Goal: Transaction & Acquisition: Purchase product/service

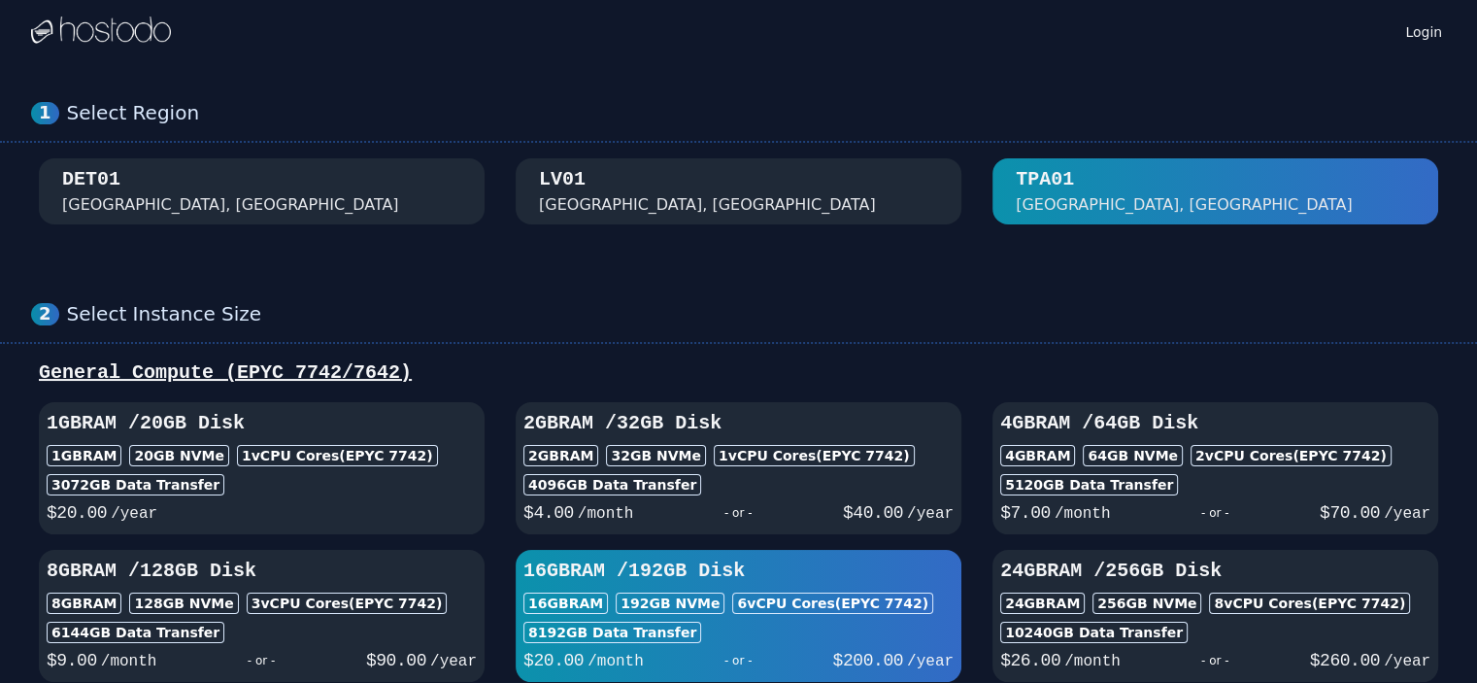
click at [370, 206] on div "DET01 [GEOGRAPHIC_DATA], [GEOGRAPHIC_DATA]" at bounding box center [261, 191] width 399 height 51
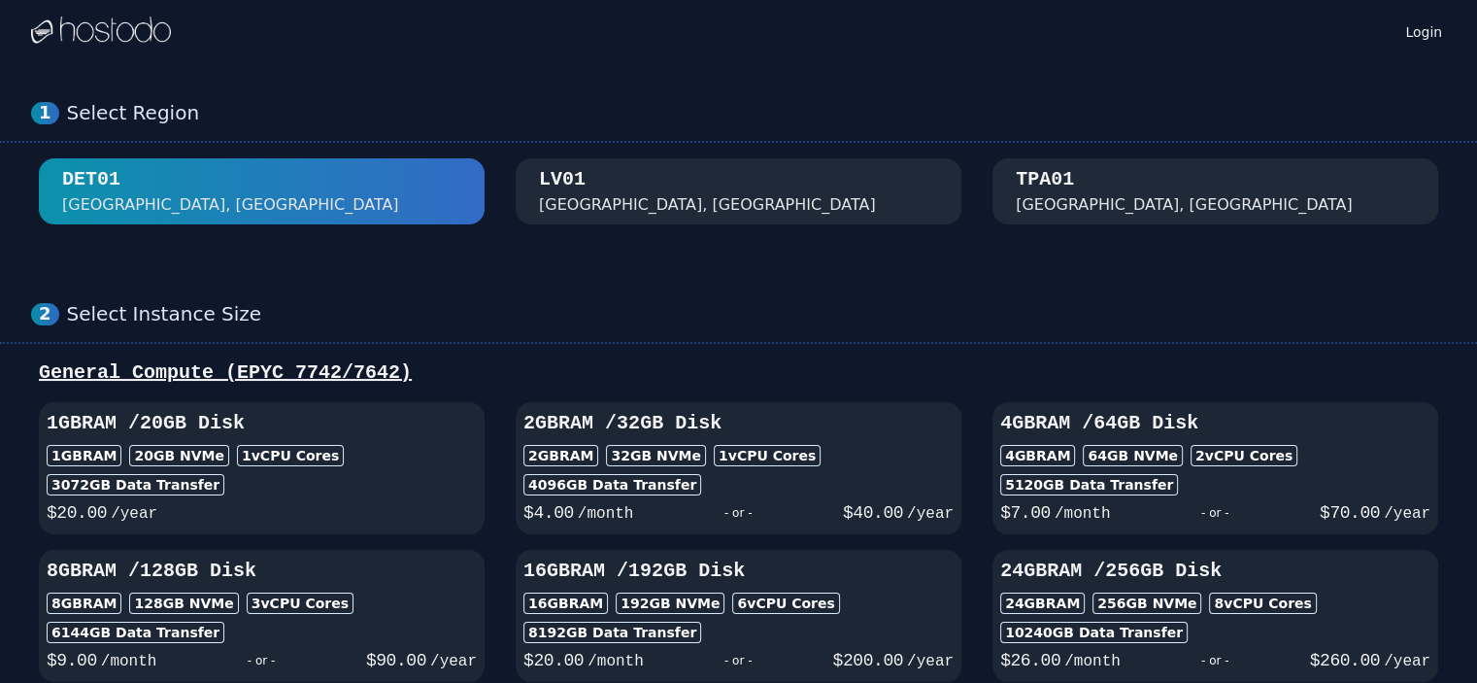
click at [695, 204] on div "[GEOGRAPHIC_DATA], [GEOGRAPHIC_DATA]" at bounding box center [738, 191] width 399 height 51
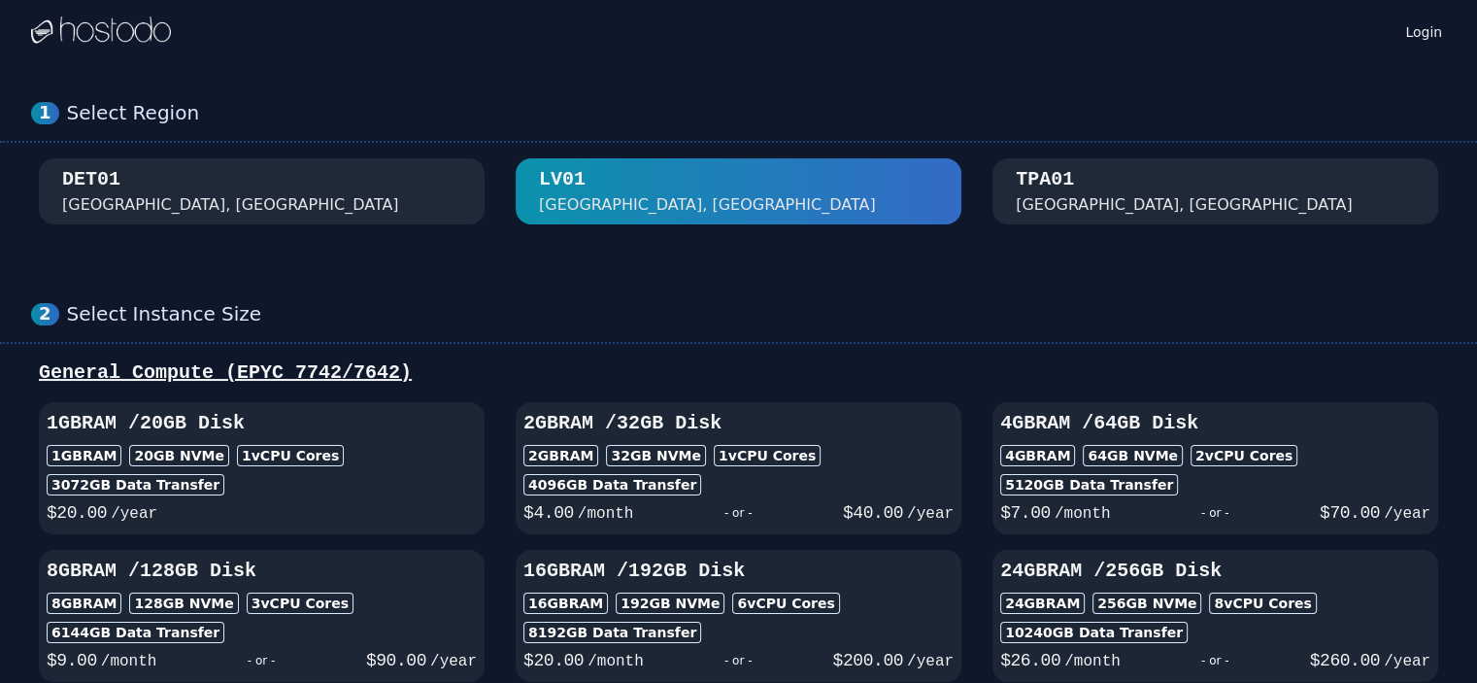
click at [1058, 208] on div "[GEOGRAPHIC_DATA], [GEOGRAPHIC_DATA]" at bounding box center [1184, 204] width 337 height 23
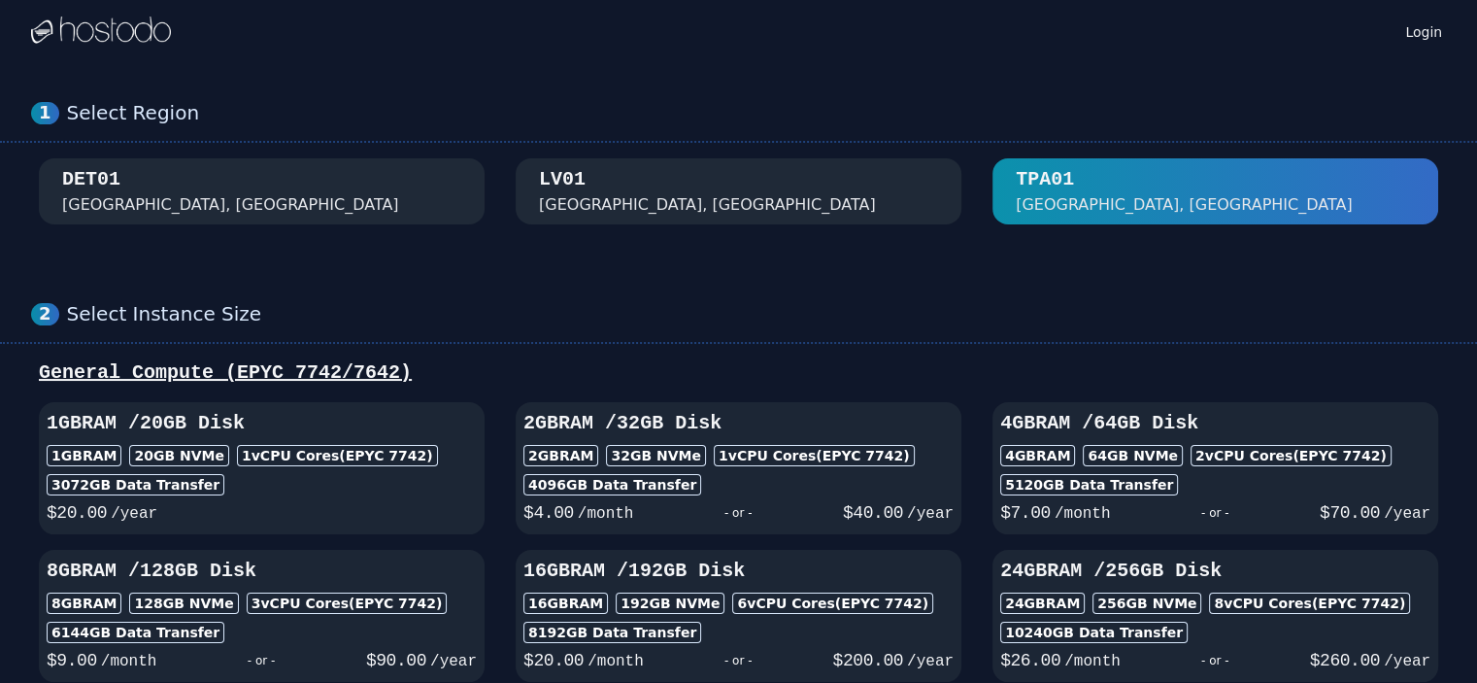
click at [590, 151] on div "1 Select Region [GEOGRAPHIC_DATA]" at bounding box center [738, 162] width 1477 height 201
click at [654, 182] on div "[GEOGRAPHIC_DATA], [GEOGRAPHIC_DATA]" at bounding box center [738, 191] width 399 height 51
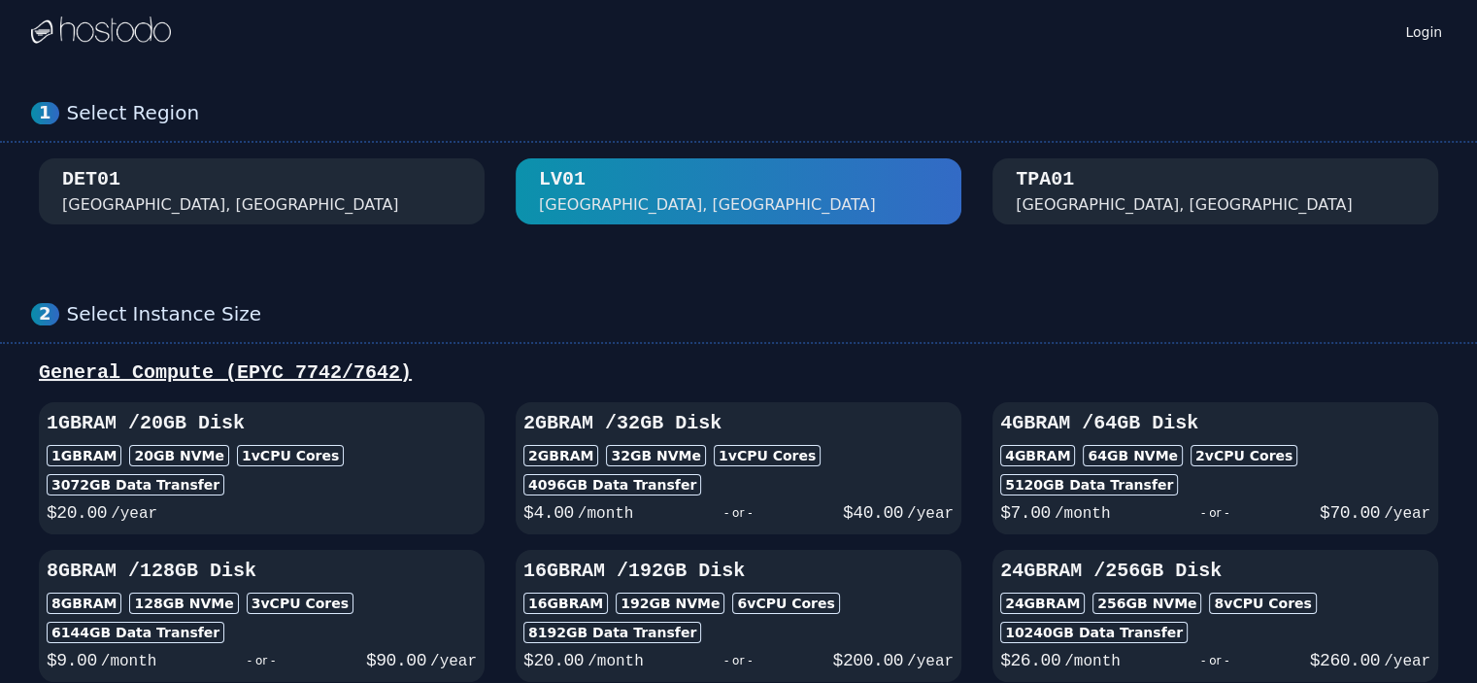
click at [363, 193] on div "DET01 [GEOGRAPHIC_DATA], [GEOGRAPHIC_DATA]" at bounding box center [261, 191] width 399 height 51
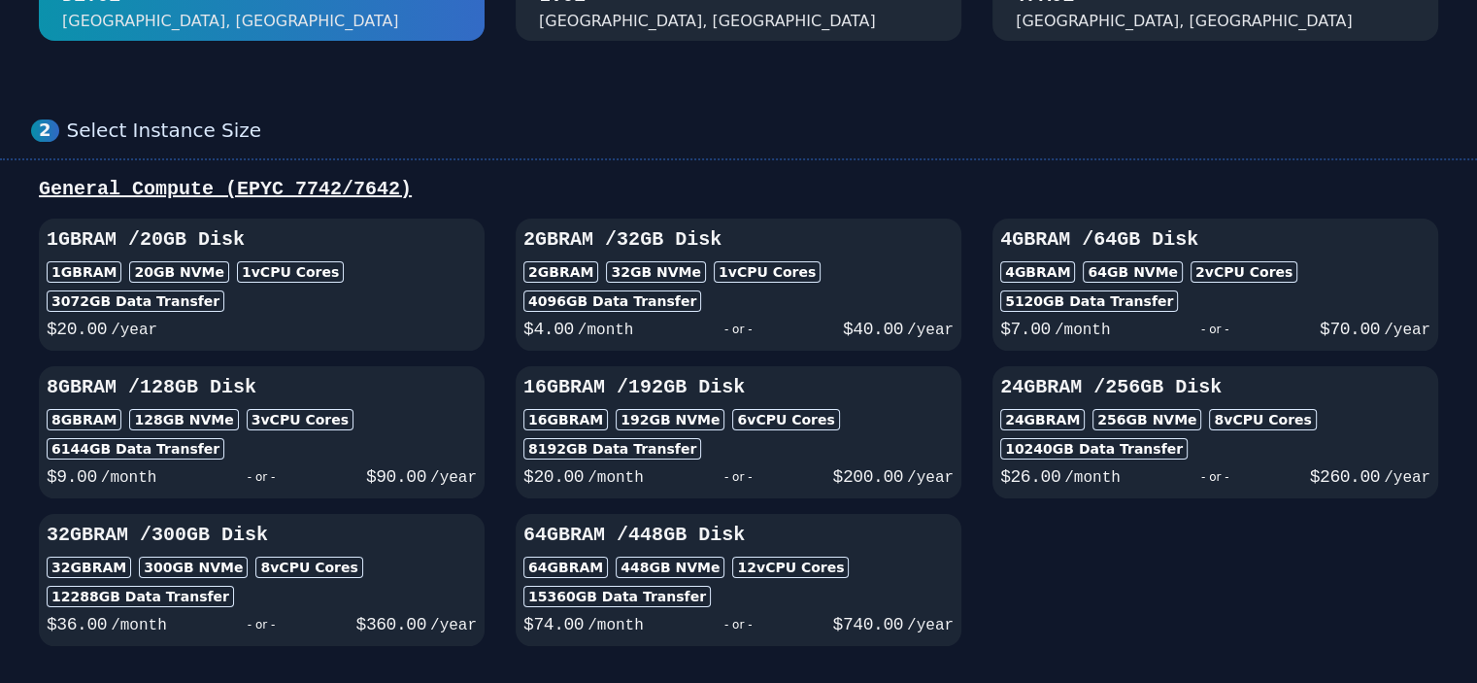
scroll to position [291, 0]
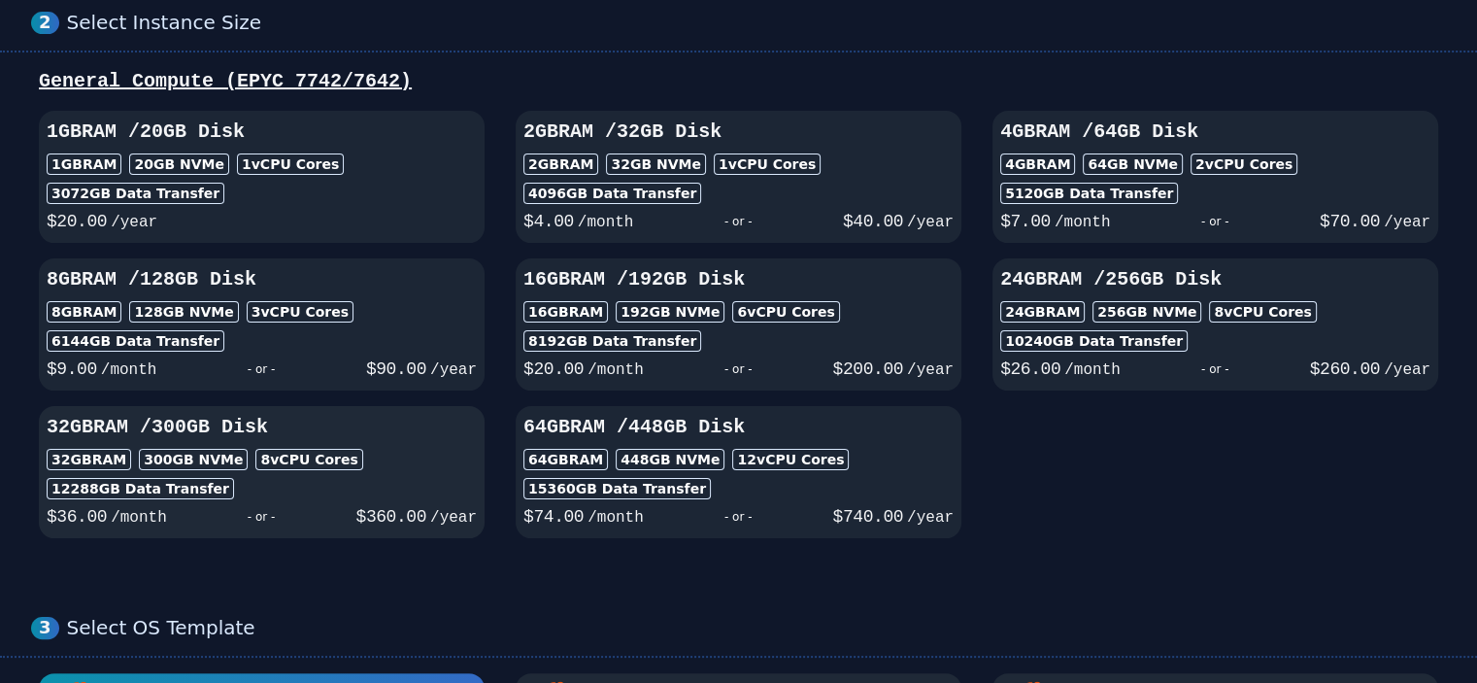
click at [386, 473] on div "32GB RAM / 300 GB Disk 32GB RAM 300 GB NVMe 8 vCPU Cores 12288 GB Data Transfer…" at bounding box center [262, 472] width 446 height 117
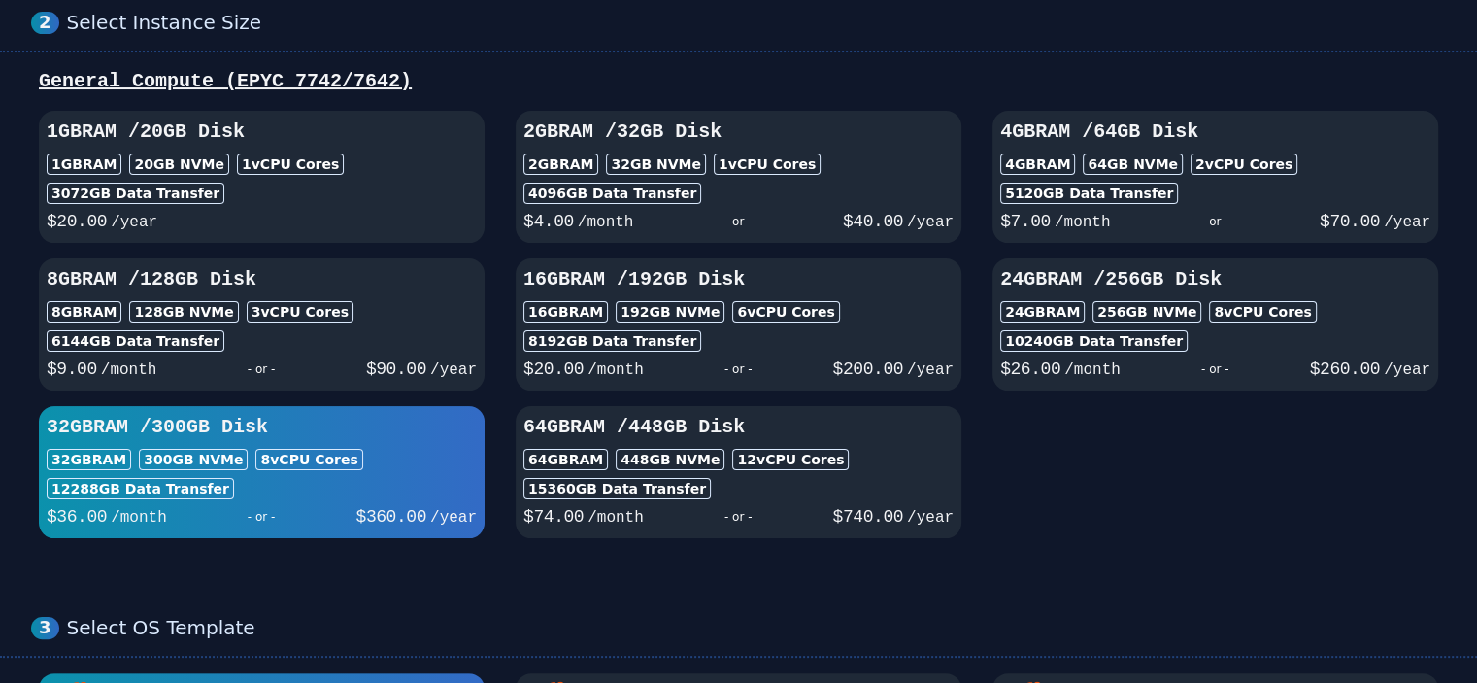
click at [1246, 352] on div "$ 26.00 /month - or - $ 260.00 /year" at bounding box center [1215, 367] width 430 height 31
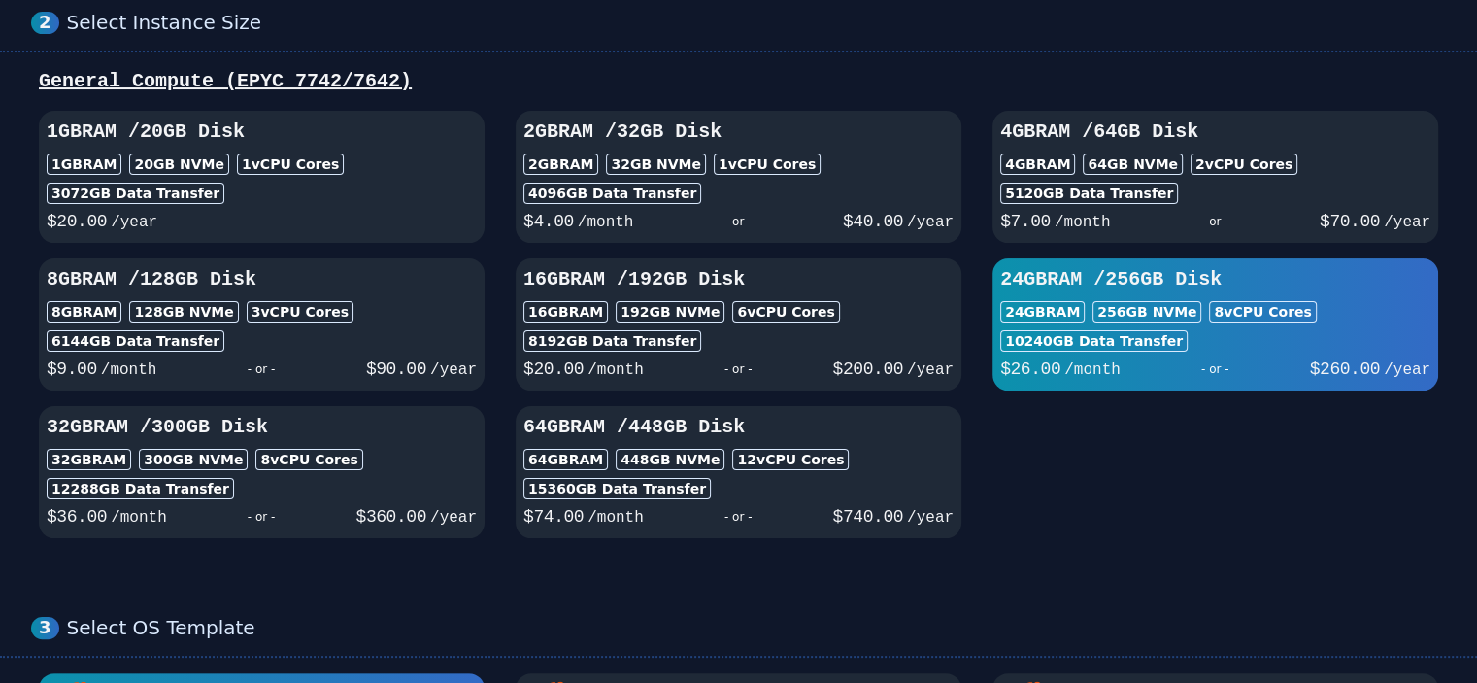
click at [1232, 414] on div "1GB RAM / 20 GB Disk 1GB RAM 20 GB NVMe 1 vCPU Cores 3072 GB Data Transfer $ 20…" at bounding box center [738, 324] width 1415 height 427
click at [1228, 346] on div "10240 GB Data Transfer" at bounding box center [1215, 340] width 430 height 21
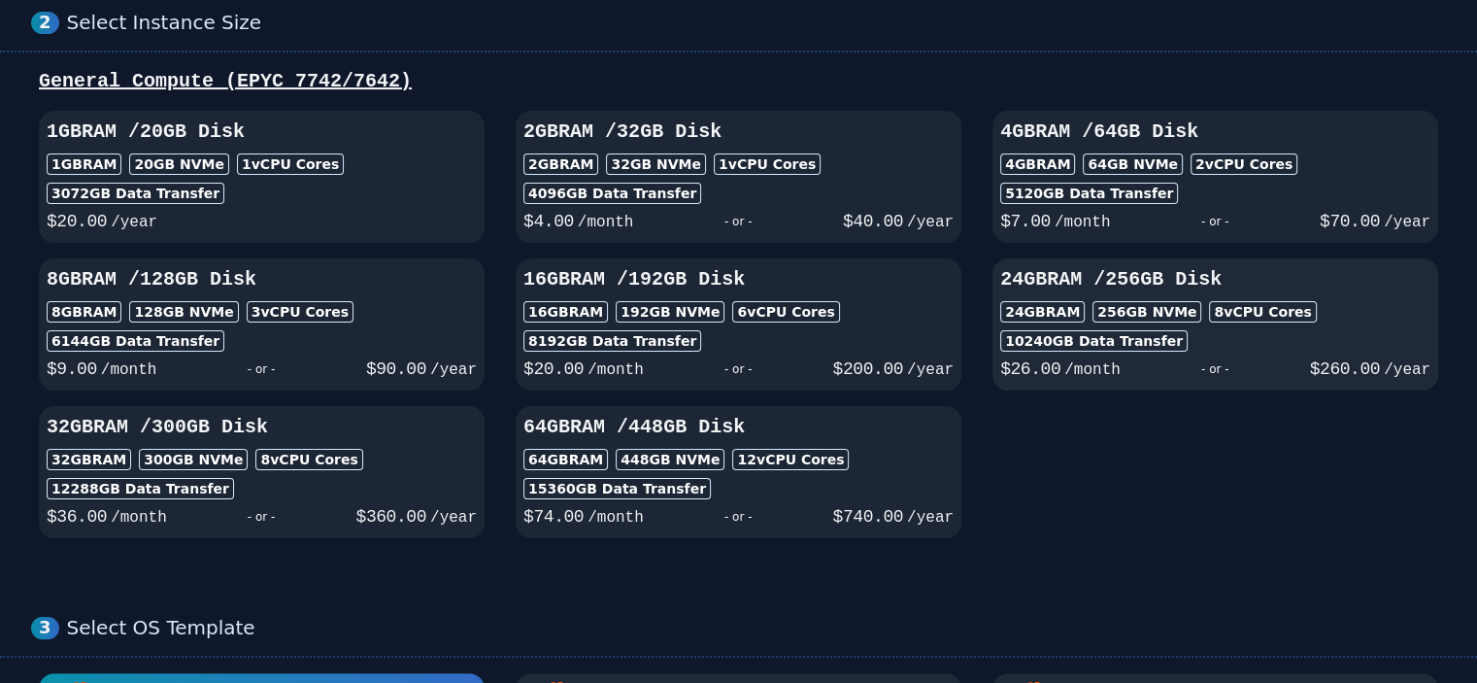
click at [1205, 331] on div "10240 GB Data Transfer" at bounding box center [1215, 340] width 430 height 21
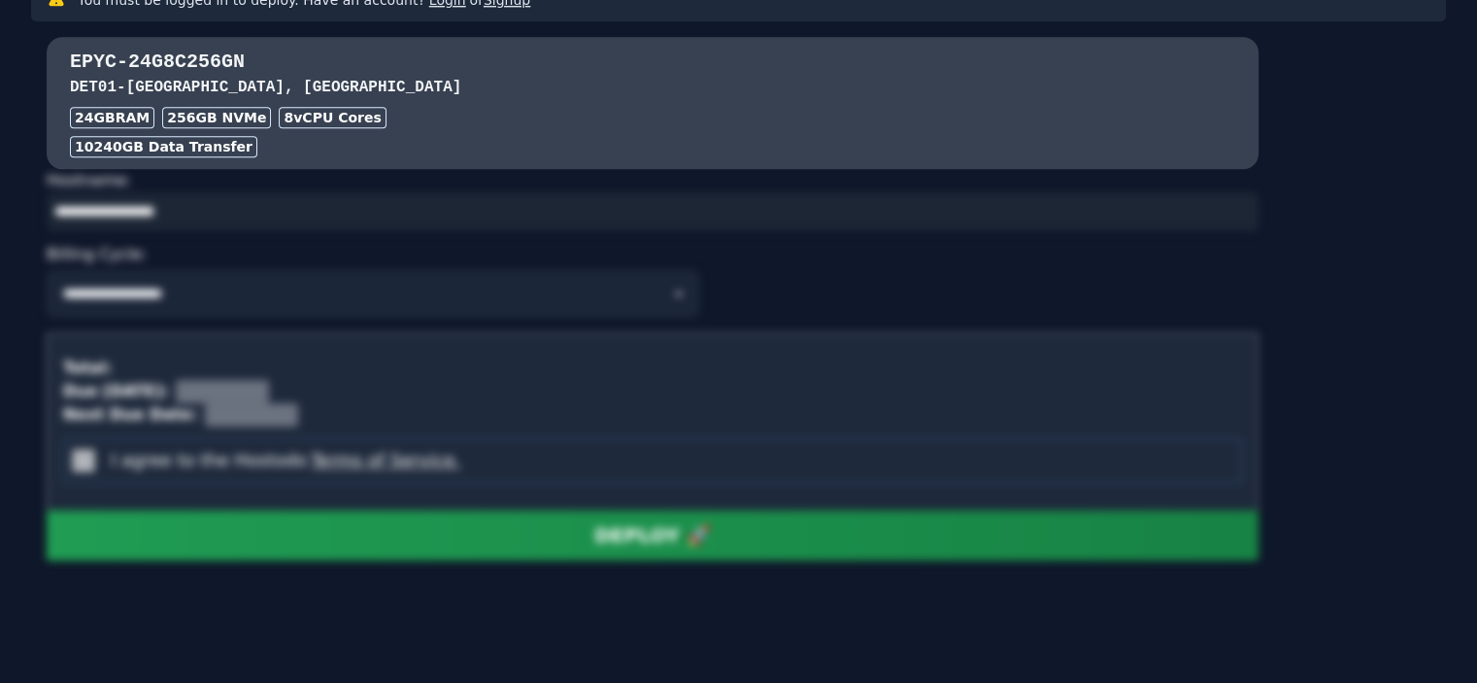
scroll to position [1620, 0]
